Goal: Transaction & Acquisition: Purchase product/service

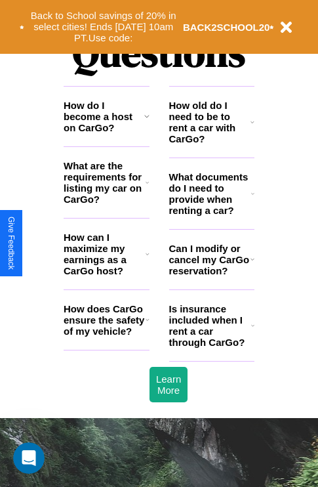
scroll to position [1589, 0]
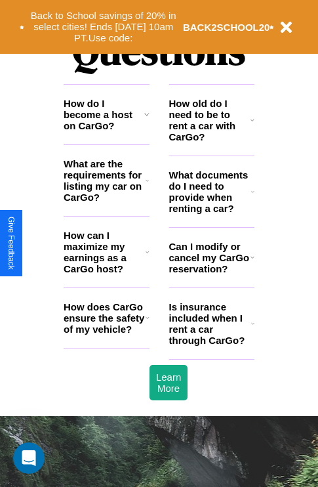
click at [252, 197] on icon at bounding box center [252, 191] width 3 height 10
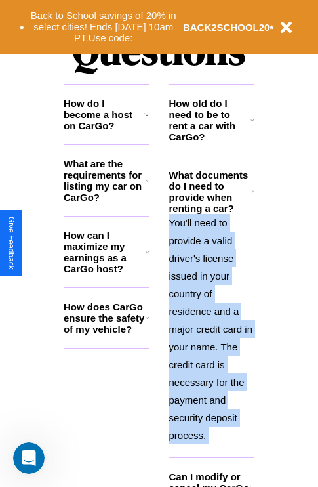
scroll to position [1714, 0]
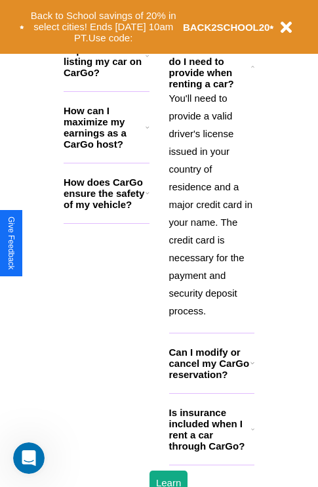
click at [211, 450] on h3 "Is insurance included when I rent a car through CarGo?" at bounding box center [210, 429] width 82 height 45
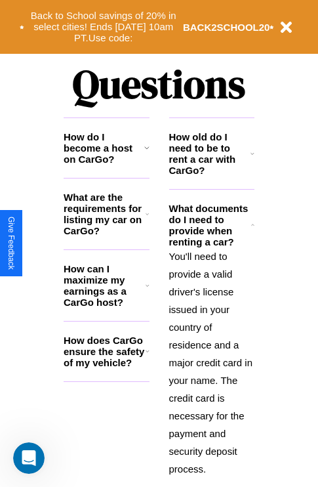
scroll to position [1539, 0]
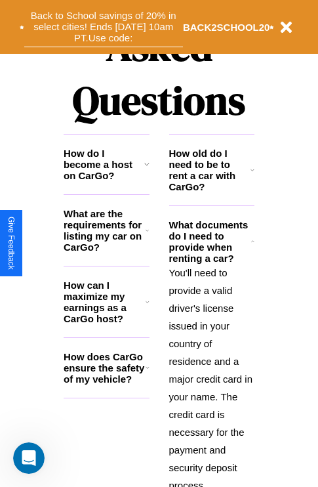
click at [103, 27] on button "Back to School savings of 20% in select cities! Ends [DATE] 10am PT. Use code:" at bounding box center [103, 27] width 159 height 41
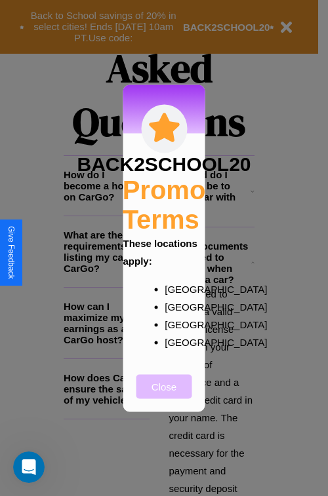
click at [164, 395] on button "Close" at bounding box center [164, 386] width 56 height 24
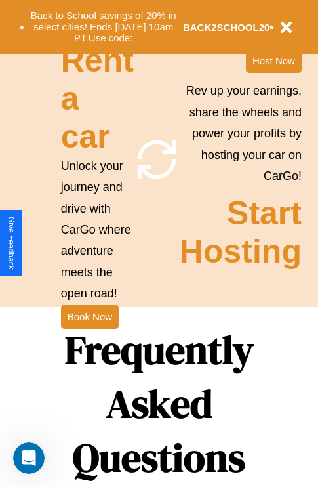
scroll to position [0, 0]
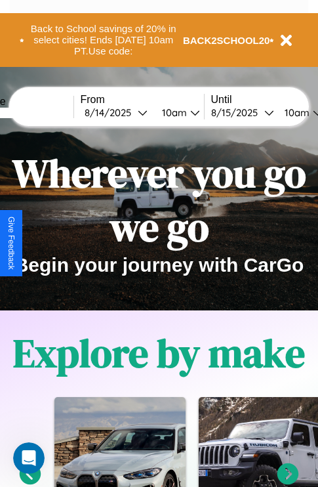
click at [44, 112] on input "text" at bounding box center [24, 113] width 98 height 10
type input "*******"
click at [131, 112] on div "8 / 14 / 2025" at bounding box center [111, 112] width 53 height 12
select select "*"
select select "****"
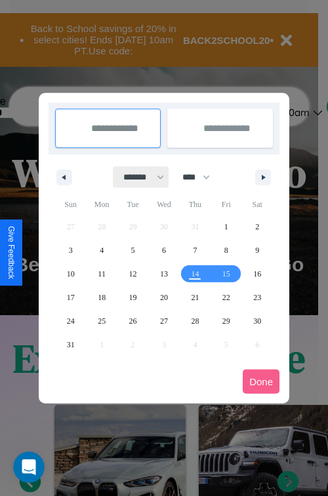
click at [138, 177] on select "******* ******** ***** ***** *** **** **** ****** ********* ******* ******** **…" at bounding box center [141, 178] width 56 height 22
select select "*"
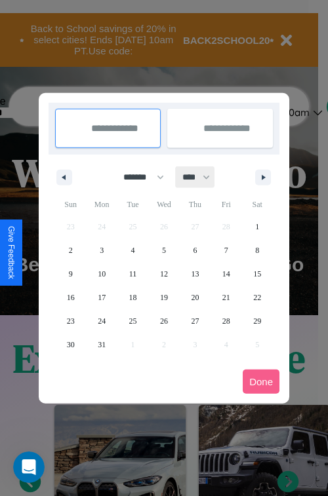
click at [202, 177] on select "**** **** **** **** **** **** **** **** **** **** **** **** **** **** **** ****…" at bounding box center [195, 178] width 39 height 22
select select "****"
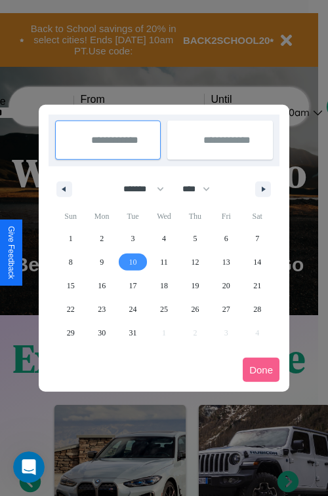
click at [132, 262] on span "10" at bounding box center [133, 263] width 8 height 24
type input "**********"
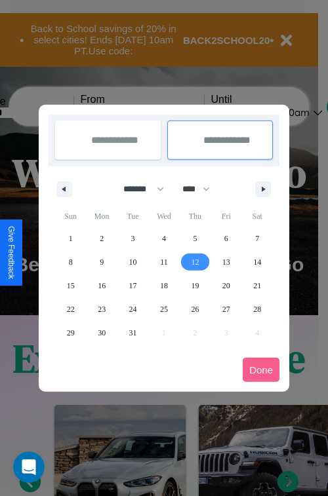
click at [195, 262] on span "12" at bounding box center [195, 263] width 8 height 24
type input "**********"
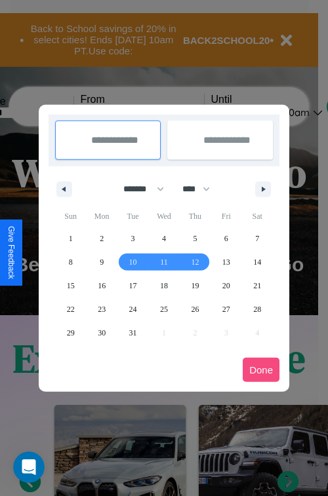
click at [261, 370] on button "Done" at bounding box center [261, 370] width 37 height 24
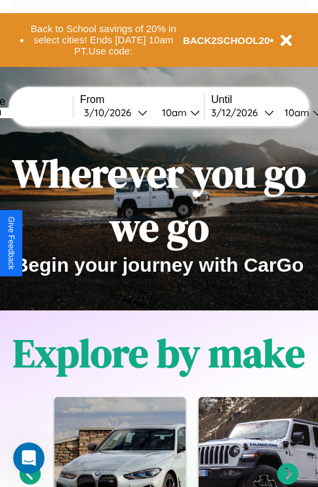
click at [189, 112] on div "10am" at bounding box center [172, 112] width 35 height 12
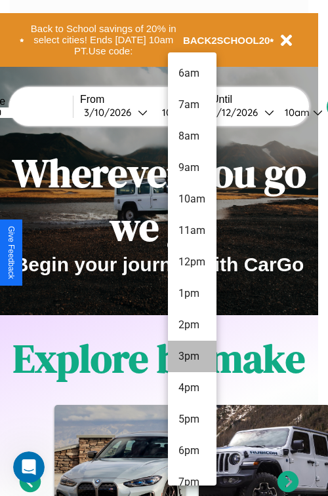
click at [191, 357] on li "3pm" at bounding box center [192, 356] width 49 height 31
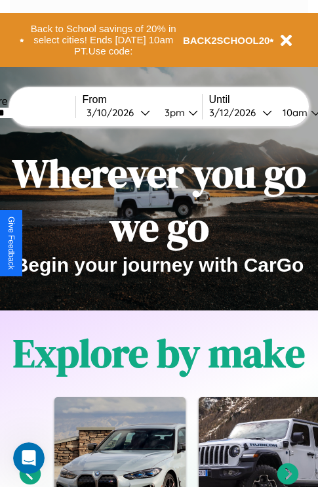
scroll to position [0, 47]
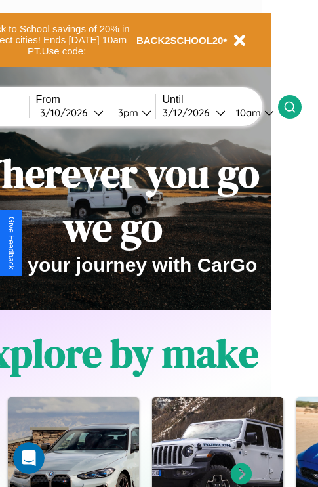
click at [296, 106] on icon at bounding box center [289, 106] width 13 height 13
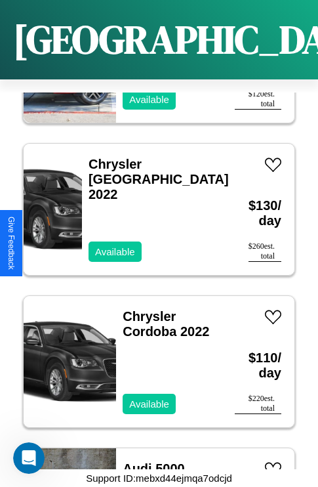
scroll to position [8113, 0]
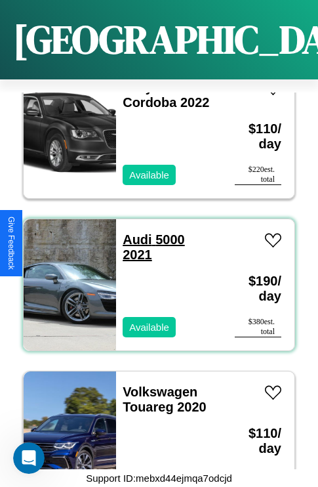
click at [133, 232] on link "Audi 5000 2021" at bounding box center [154, 247] width 62 height 30
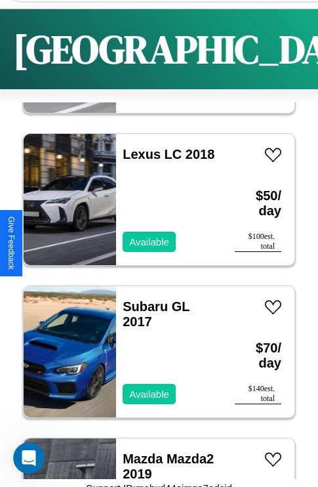
scroll to position [3029, 0]
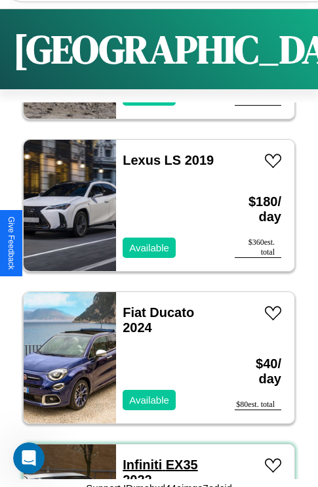
click at [138, 464] on link "Infiniti EX35 2022" at bounding box center [160, 472] width 75 height 30
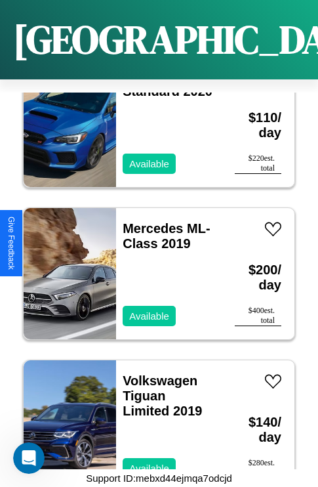
scroll to position [506, 0]
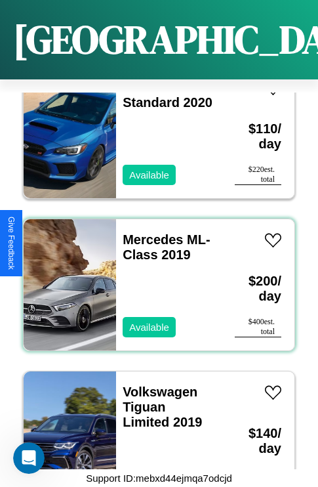
click at [154, 277] on div "Mercedes ML-Class 2019 Available" at bounding box center [169, 284] width 106 height 131
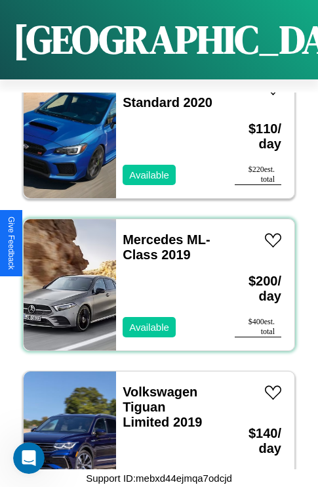
click at [154, 277] on div "Mercedes ML-Class 2019 Available" at bounding box center [169, 284] width 106 height 131
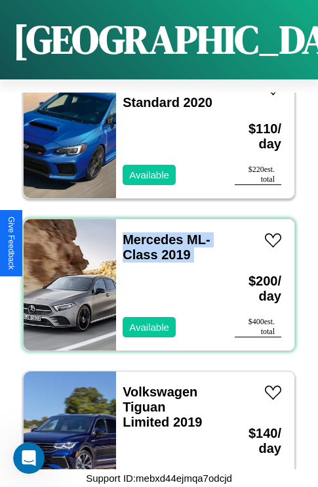
click at [154, 277] on div "Mercedes ML-Class 2019 Available" at bounding box center [169, 284] width 106 height 131
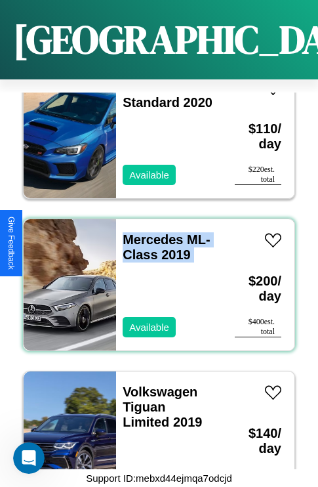
click at [154, 277] on div "Mercedes ML-Class 2019 Available" at bounding box center [169, 284] width 106 height 131
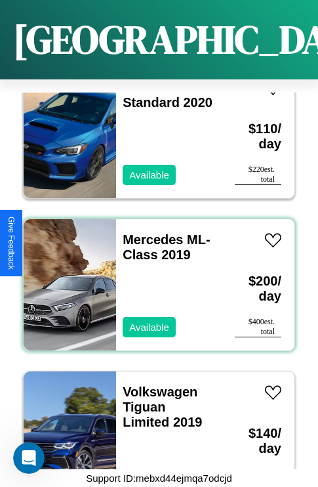
click at [154, 277] on div "Mercedes ML-Class 2019 Available" at bounding box center [169, 284] width 106 height 131
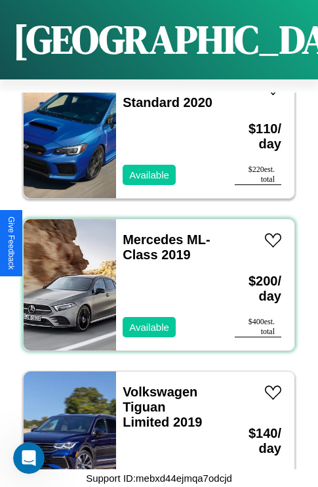
click at [154, 277] on div "Mercedes ML-Class 2019 Available" at bounding box center [169, 284] width 106 height 131
click at [149, 232] on link "Mercedes ML-Class 2019" at bounding box center [166, 247] width 87 height 30
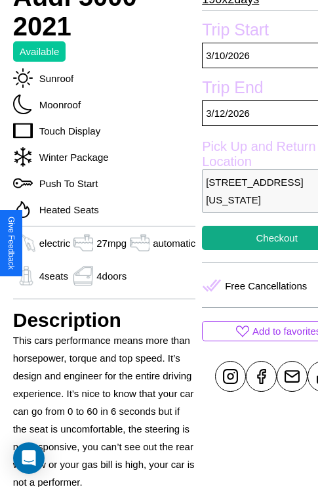
scroll to position [439, 50]
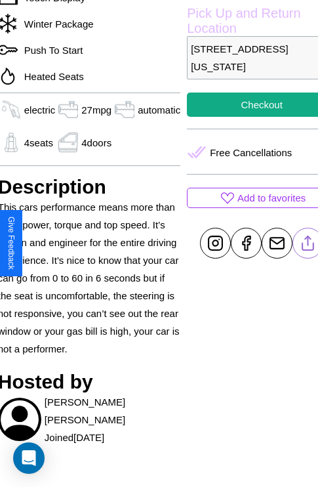
click at [308, 243] on line at bounding box center [308, 240] width 0 height 9
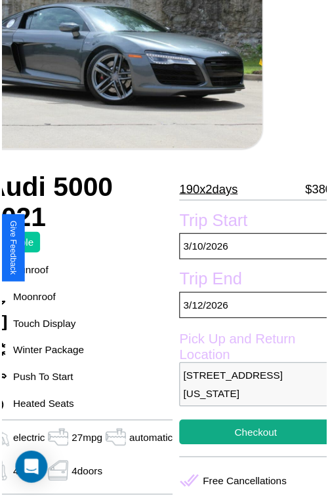
scroll to position [118, 63]
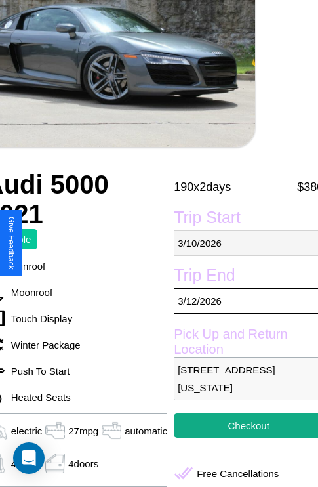
click at [243, 243] on p "3 / 10 / 2026" at bounding box center [249, 243] width 150 height 26
select select "*"
select select "****"
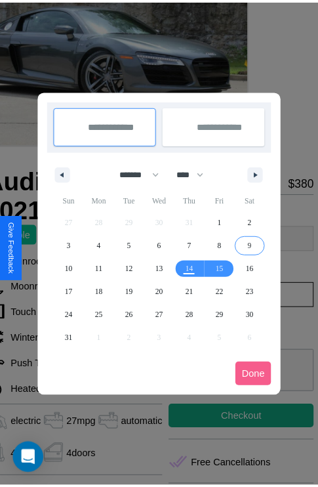
scroll to position [0, 63]
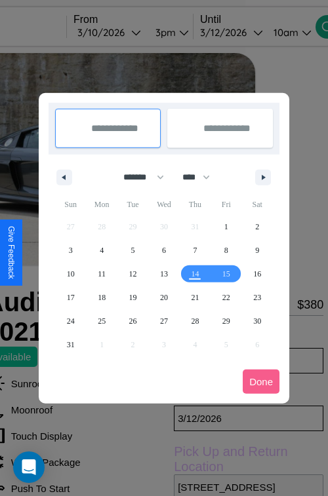
click at [127, 32] on div at bounding box center [164, 248] width 328 height 496
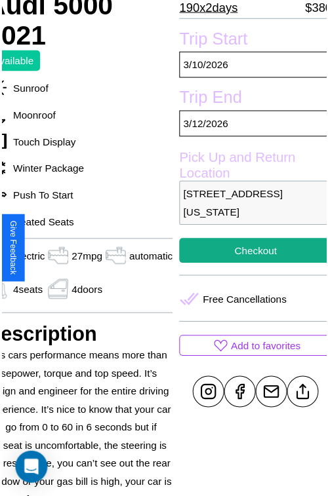
scroll to position [300, 63]
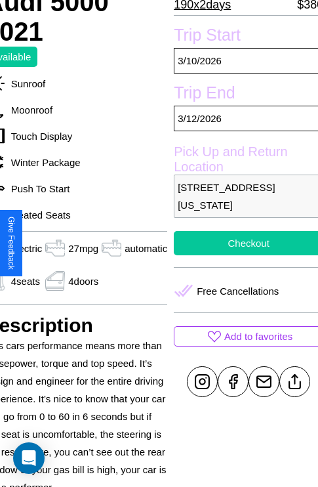
click at [243, 243] on button "Checkout" at bounding box center [249, 243] width 150 height 24
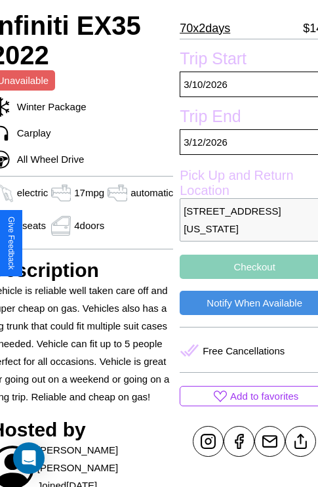
scroll to position [268, 63]
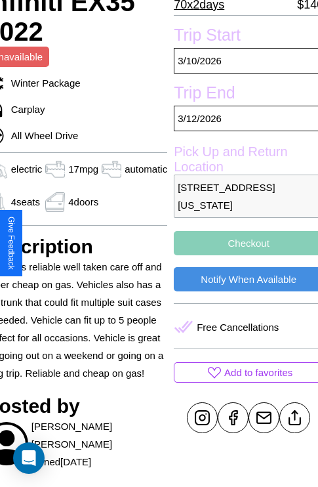
click at [243, 243] on button "Checkout" at bounding box center [249, 243] width 150 height 24
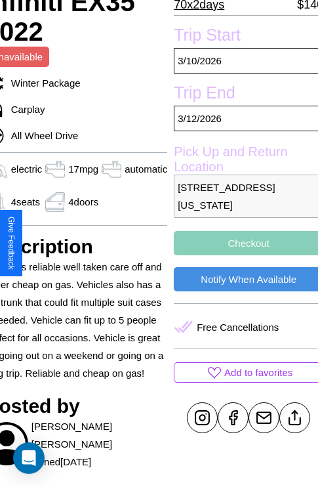
click at [243, 243] on button "Checkout" at bounding box center [249, 243] width 150 height 24
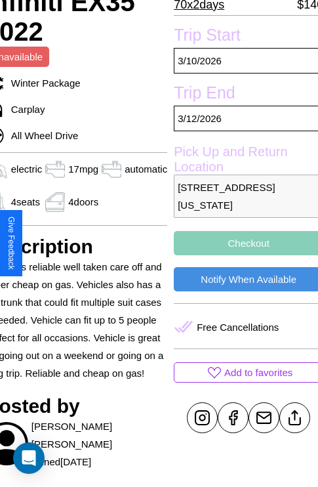
click at [243, 243] on button "Checkout" at bounding box center [249, 243] width 150 height 24
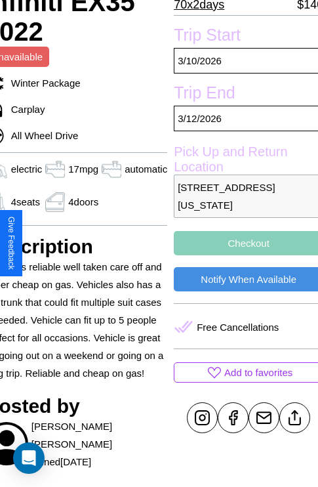
click at [243, 243] on button "Checkout" at bounding box center [249, 243] width 150 height 24
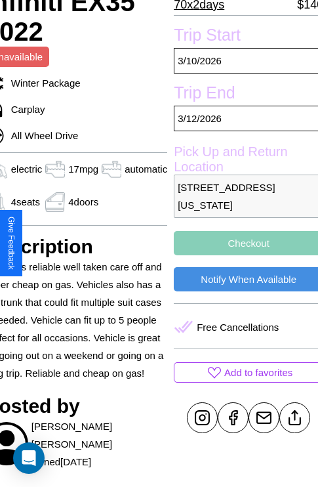
click at [243, 243] on button "Checkout" at bounding box center [249, 243] width 150 height 24
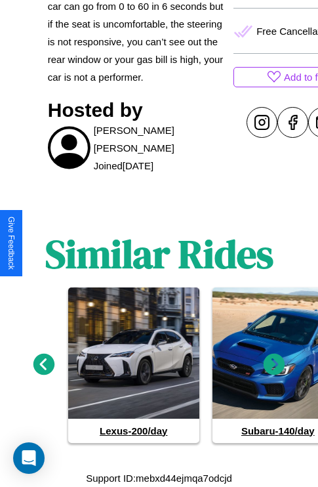
scroll to position [573, 0]
click at [274, 365] on icon at bounding box center [275, 364] width 22 height 22
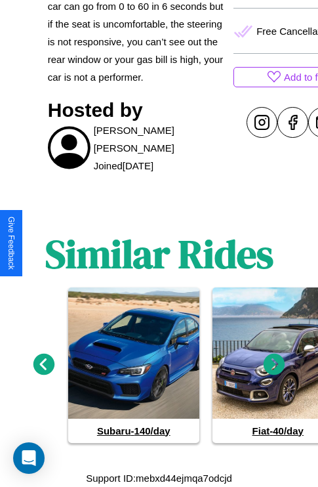
click at [43, 365] on icon at bounding box center [44, 364] width 22 height 22
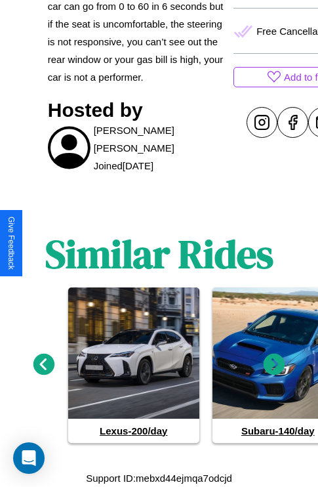
click at [274, 365] on icon at bounding box center [275, 364] width 22 height 22
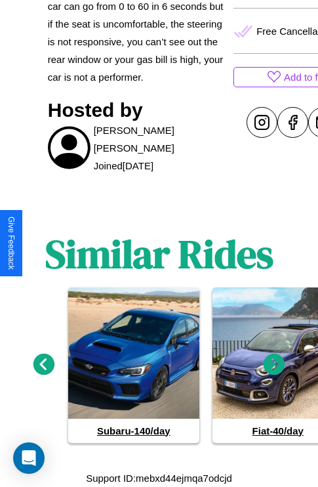
click at [274, 365] on icon at bounding box center [275, 364] width 22 height 22
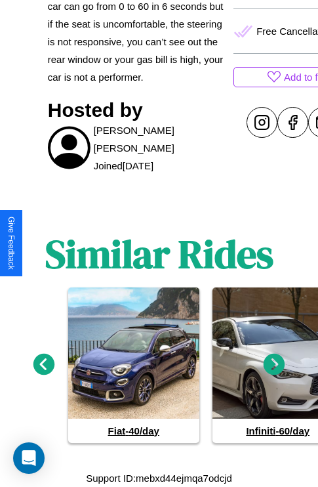
click at [43, 365] on icon at bounding box center [44, 364] width 22 height 22
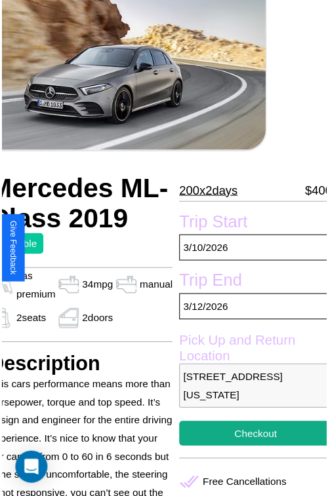
scroll to position [85, 60]
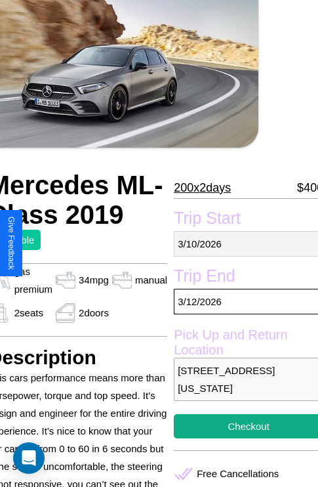
click at [243, 243] on p "3 / 10 / 2026" at bounding box center [249, 244] width 150 height 26
select select "*"
select select "****"
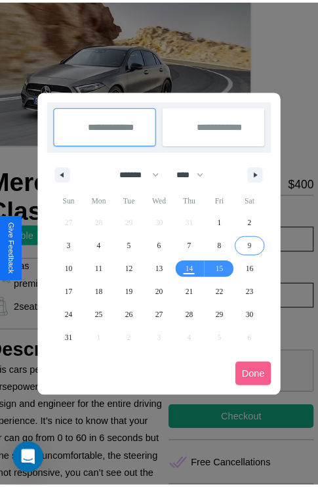
scroll to position [0, 60]
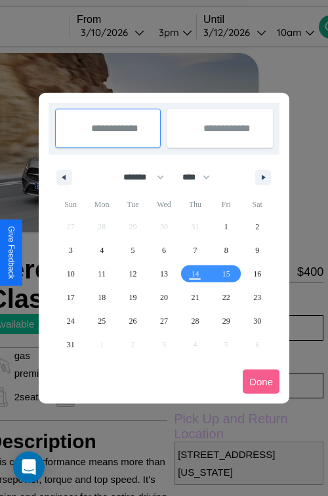
click at [130, 32] on div at bounding box center [164, 248] width 328 height 496
